Goal: Task Accomplishment & Management: Complete application form

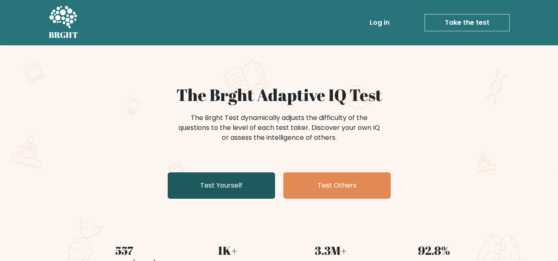
click at [240, 183] on link "Test Yourself" at bounding box center [221, 186] width 107 height 26
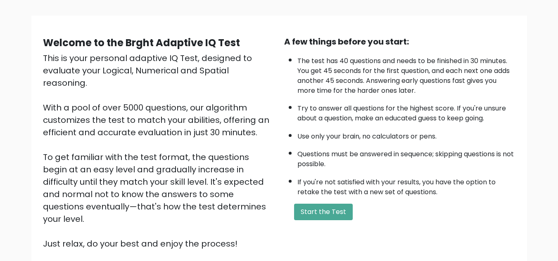
scroll to position [66, 0]
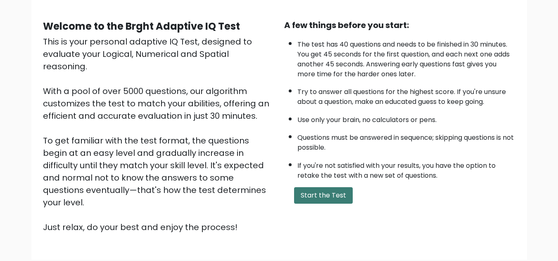
click at [331, 195] on button "Start the Test" at bounding box center [323, 195] width 59 height 17
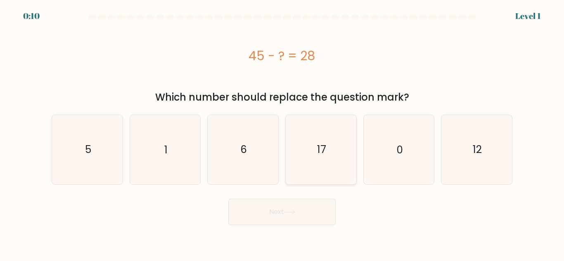
click at [334, 157] on icon "17" at bounding box center [320, 149] width 69 height 69
click at [282, 133] on input "d. 17" at bounding box center [282, 132] width 0 height 2
radio input "true"
click at [299, 213] on div "Next" at bounding box center [282, 210] width 471 height 31
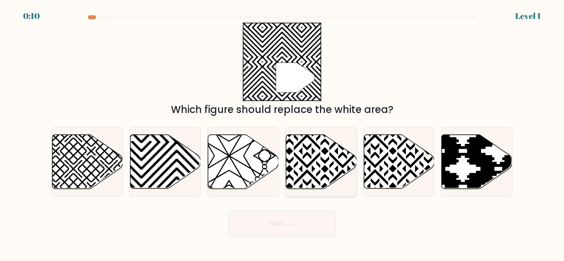
click at [307, 177] on icon at bounding box center [321, 162] width 71 height 54
click at [282, 133] on input "d." at bounding box center [282, 132] width 0 height 2
radio input "true"
click at [283, 226] on button "Next" at bounding box center [281, 224] width 107 height 26
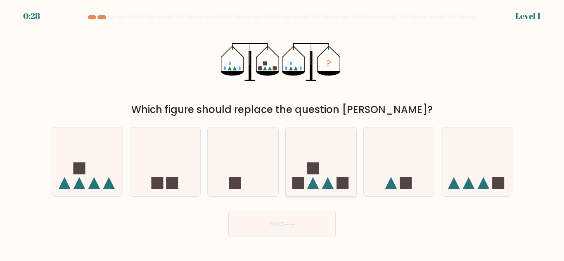
click at [313, 178] on icon at bounding box center [313, 183] width 12 height 12
click at [282, 133] on input "d." at bounding box center [282, 132] width 0 height 2
radio input "true"
click at [274, 234] on button "Next" at bounding box center [281, 224] width 107 height 26
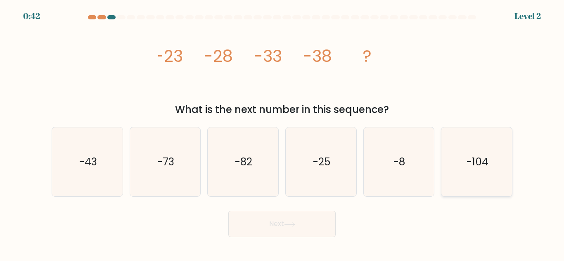
click at [462, 177] on icon "-104" at bounding box center [476, 162] width 69 height 69
click at [282, 133] on input "f. -104" at bounding box center [282, 132] width 0 height 2
radio input "true"
click at [313, 224] on button "Next" at bounding box center [281, 224] width 107 height 26
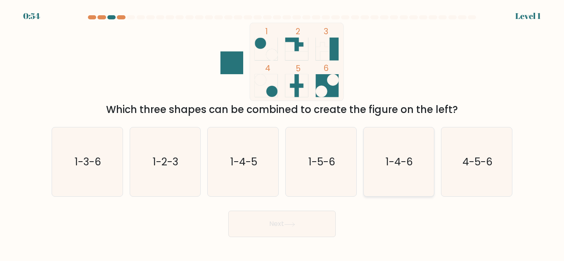
click at [401, 171] on icon "1-4-6" at bounding box center [398, 162] width 69 height 69
click at [282, 133] on input "e. 1-4-6" at bounding box center [282, 132] width 0 height 2
radio input "true"
click at [295, 222] on icon at bounding box center [289, 224] width 11 height 5
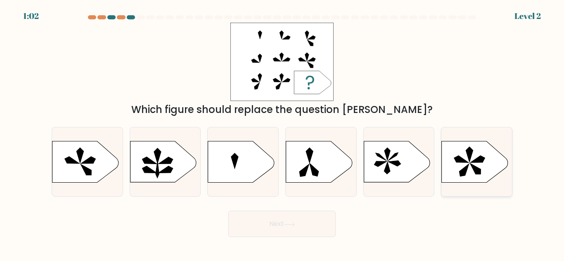
click at [467, 155] on icon at bounding box center [475, 162] width 66 height 41
click at [282, 133] on input "f." at bounding box center [282, 132] width 0 height 2
radio input "true"
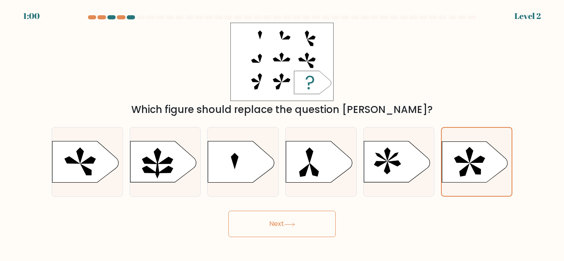
click at [297, 220] on button "Next" at bounding box center [281, 224] width 107 height 26
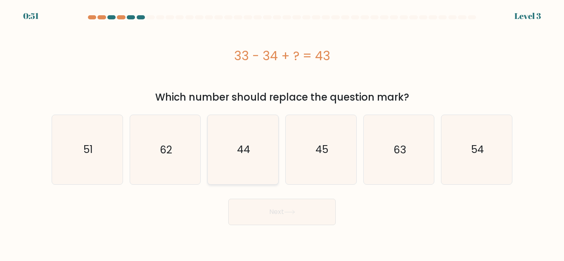
click at [248, 141] on icon "44" at bounding box center [242, 149] width 69 height 69
click at [282, 133] on input "c. 44" at bounding box center [282, 132] width 0 height 2
radio input "true"
click at [269, 215] on button "Next" at bounding box center [281, 212] width 107 height 26
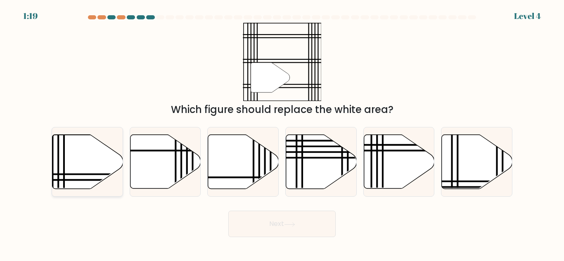
click at [87, 167] on icon at bounding box center [87, 162] width 71 height 54
click at [282, 133] on input "a." at bounding box center [282, 132] width 0 height 2
radio input "true"
click at [276, 232] on button "Next" at bounding box center [281, 224] width 107 height 26
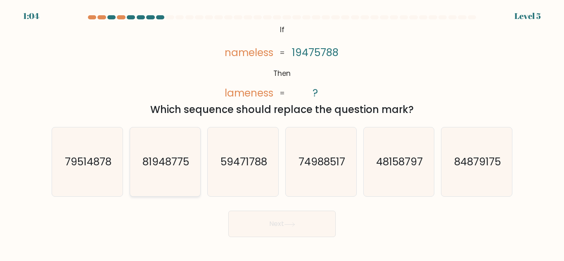
click at [163, 170] on icon "81948775" at bounding box center [164, 162] width 69 height 69
click at [282, 133] on input "b. 81948775" at bounding box center [282, 132] width 0 height 2
radio input "true"
click at [278, 223] on button "Next" at bounding box center [281, 224] width 107 height 26
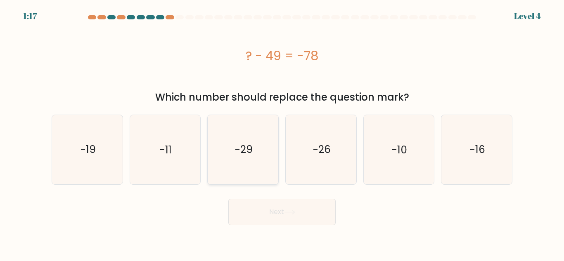
click at [249, 161] on icon "-29" at bounding box center [242, 149] width 69 height 69
click at [282, 133] on input "c. -29" at bounding box center [282, 132] width 0 height 2
radio input "true"
click at [270, 211] on button "Next" at bounding box center [281, 212] width 107 height 26
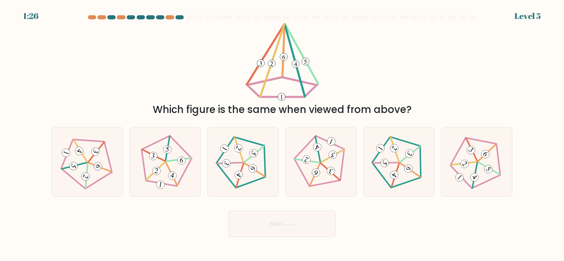
click at [271, 212] on button "Next" at bounding box center [281, 224] width 107 height 26
click at [181, 170] on icon at bounding box center [164, 162] width 55 height 55
click at [282, 133] on input "b." at bounding box center [282, 132] width 0 height 2
radio input "true"
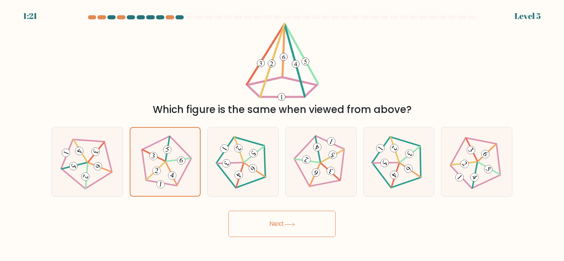
click at [277, 227] on button "Next" at bounding box center [281, 224] width 107 height 26
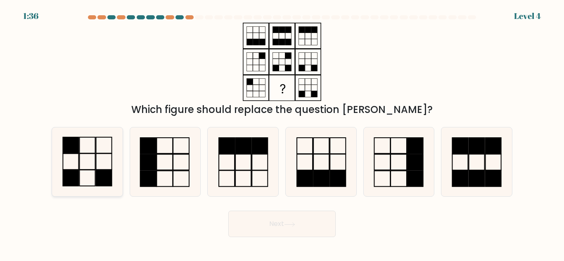
click at [98, 168] on icon at bounding box center [87, 162] width 69 height 69
click at [282, 133] on input "a." at bounding box center [282, 132] width 0 height 2
radio input "true"
click at [264, 224] on button "Next" at bounding box center [281, 224] width 107 height 26
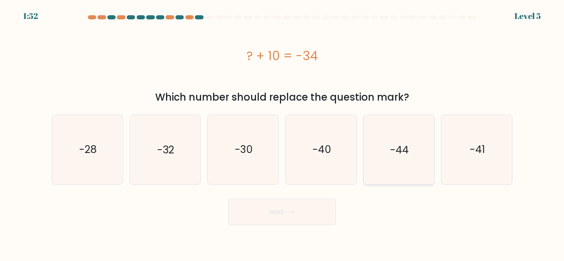
click at [385, 171] on icon "-44" at bounding box center [398, 149] width 69 height 69
click at [282, 133] on input "e. -44" at bounding box center [282, 132] width 0 height 2
radio input "true"
click at [301, 211] on button "Next" at bounding box center [281, 212] width 107 height 26
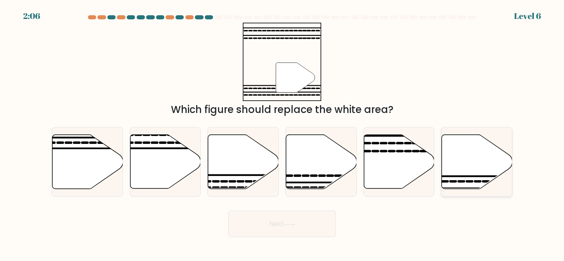
click at [462, 167] on icon at bounding box center [477, 162] width 71 height 54
click at [282, 133] on input "f." at bounding box center [282, 132] width 0 height 2
radio input "true"
click at [305, 222] on button "Next" at bounding box center [281, 224] width 107 height 26
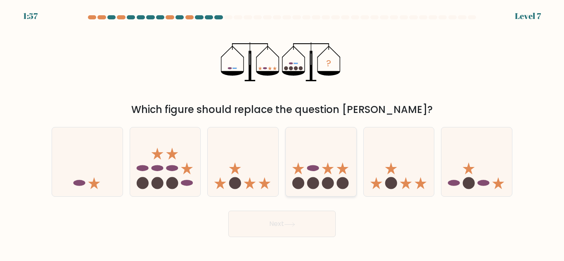
click at [345, 187] on circle at bounding box center [343, 183] width 12 height 12
click at [282, 133] on input "d." at bounding box center [282, 132] width 0 height 2
radio input "true"
click at [299, 226] on button "Next" at bounding box center [281, 224] width 107 height 26
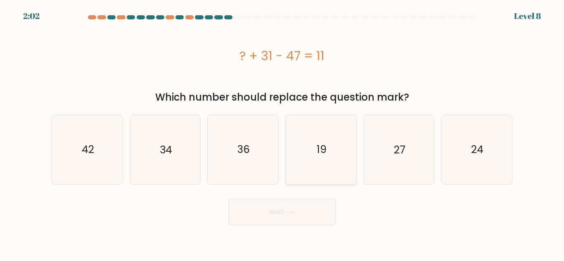
click at [324, 166] on icon "19" at bounding box center [320, 149] width 69 height 69
click at [282, 133] on input "d. 19" at bounding box center [282, 132] width 0 height 2
radio input "true"
click at [286, 216] on button "Next" at bounding box center [281, 212] width 107 height 26
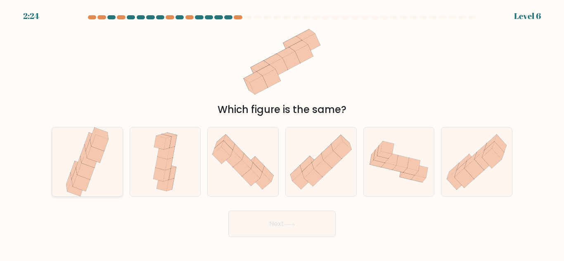
click at [82, 169] on icon at bounding box center [85, 171] width 17 height 17
click at [282, 133] on input "a." at bounding box center [282, 132] width 0 height 2
radio input "true"
click at [282, 230] on button "Next" at bounding box center [281, 224] width 107 height 26
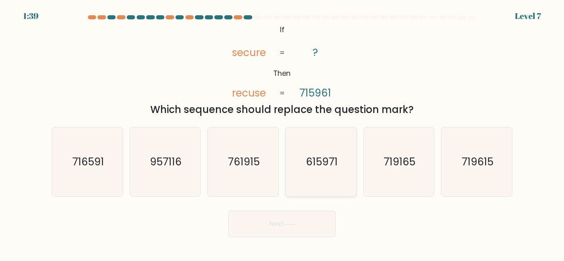
click at [316, 175] on icon "615971" at bounding box center [320, 162] width 69 height 69
click at [282, 133] on input "d. 615971" at bounding box center [282, 132] width 0 height 2
radio input "true"
click at [300, 224] on button "Next" at bounding box center [281, 224] width 107 height 26
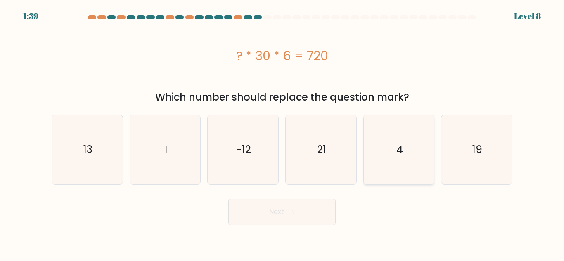
click at [383, 167] on icon "4" at bounding box center [398, 149] width 69 height 69
click at [282, 133] on input "e. 4" at bounding box center [282, 132] width 0 height 2
radio input "true"
click at [320, 209] on button "Next" at bounding box center [281, 212] width 107 height 26
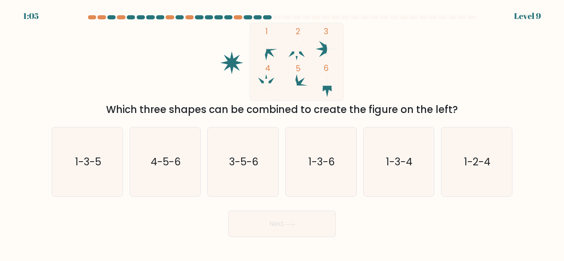
click at [279, 81] on rect at bounding box center [297, 62] width 94 height 78
click at [459, 163] on icon "1-2-4" at bounding box center [476, 162] width 69 height 69
click at [282, 133] on input "f. 1-2-4" at bounding box center [282, 132] width 0 height 2
radio input "true"
click at [295, 222] on icon at bounding box center [289, 224] width 11 height 5
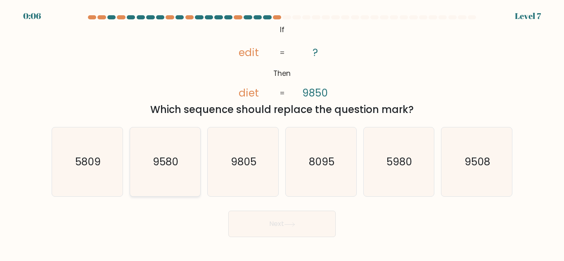
click at [163, 173] on icon "9580" at bounding box center [164, 162] width 69 height 69
click at [282, 133] on input "b. 9580" at bounding box center [282, 132] width 0 height 2
radio input "true"
click at [271, 220] on button "Next" at bounding box center [281, 224] width 107 height 26
